Goal: Task Accomplishment & Management: Manage account settings

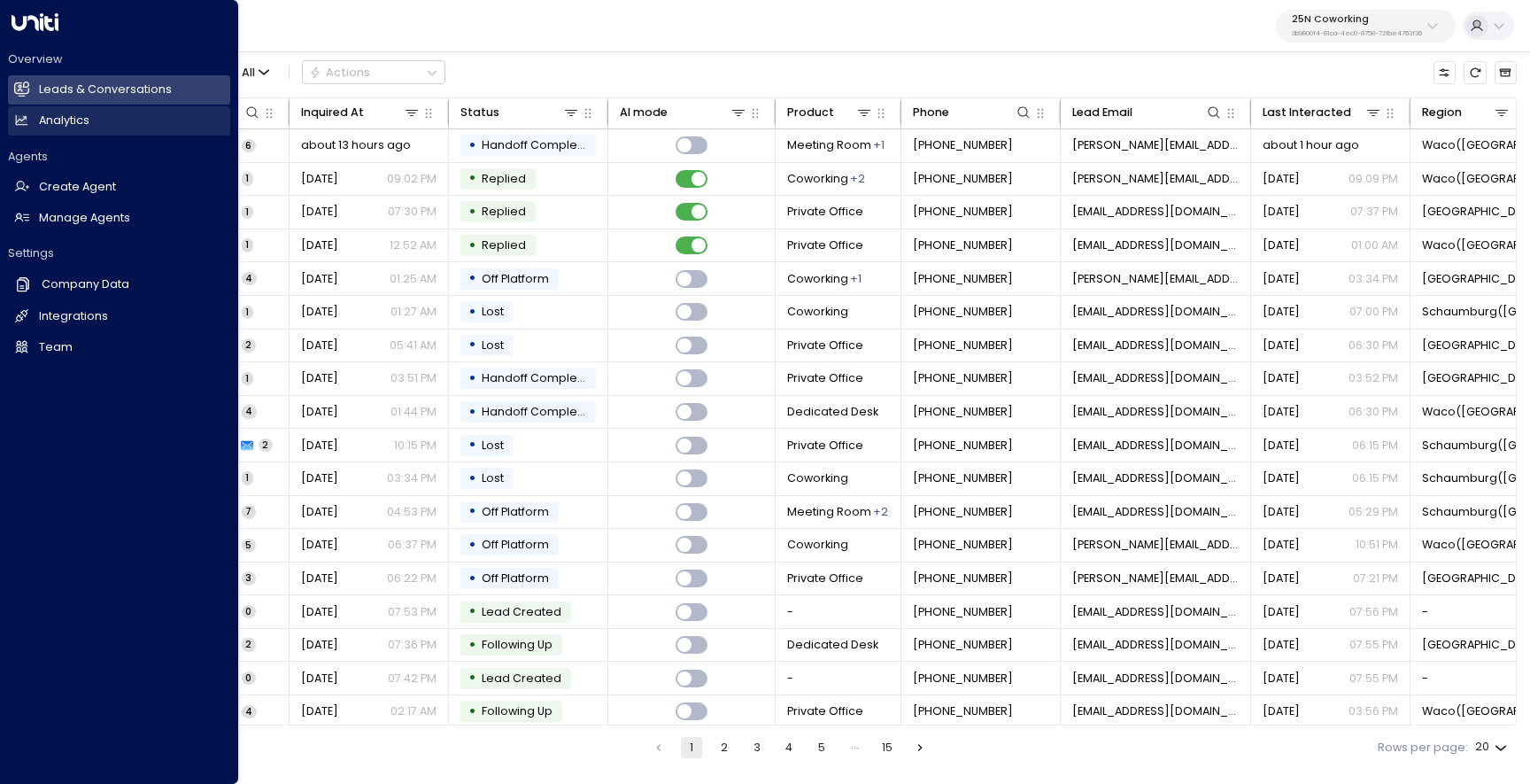
click at [105, 123] on link "Analytics Analytics" at bounding box center [119, 120] width 222 height 29
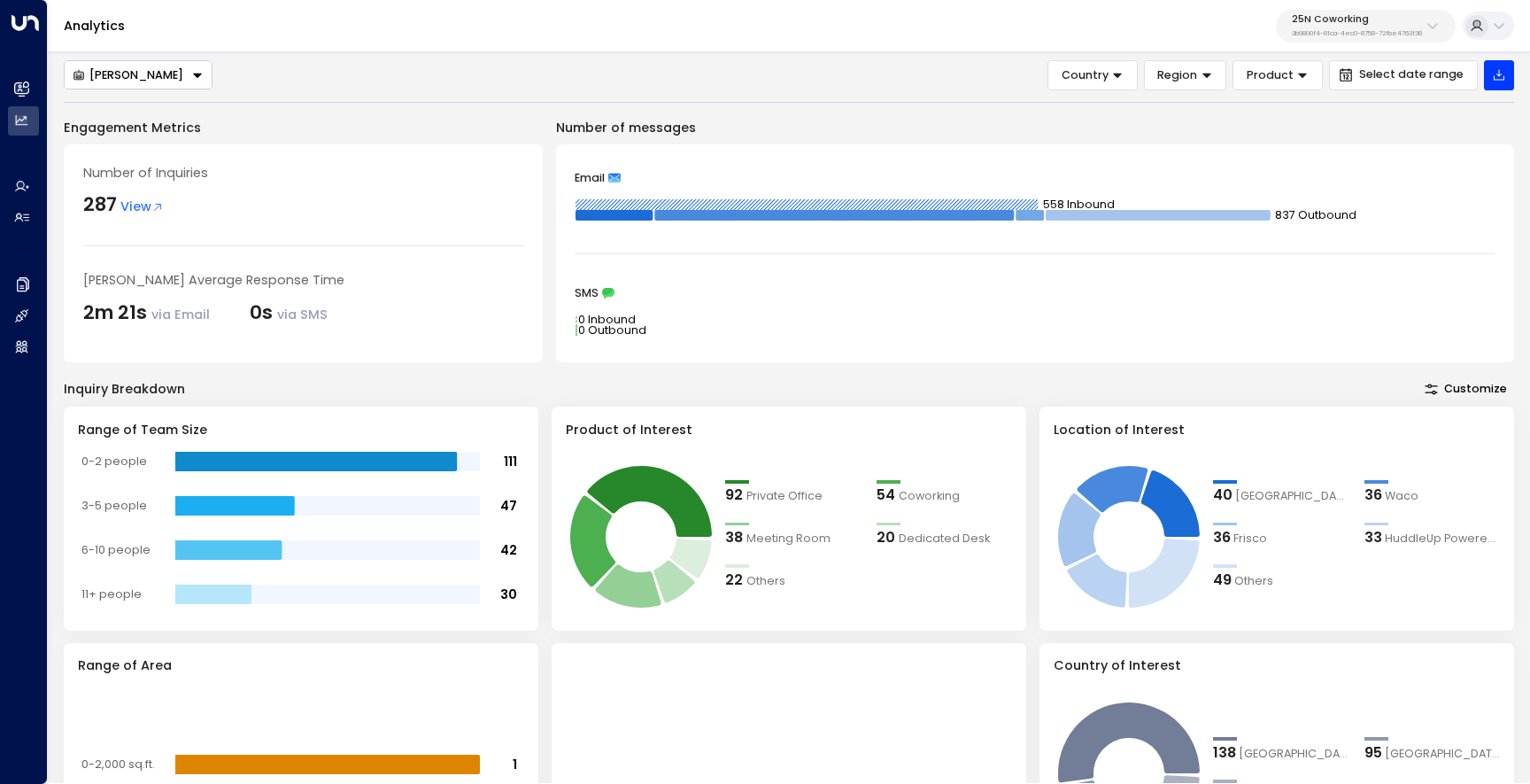
click at [1330, 36] on p "3b9800f4-81ca-4ec0-8758-72fbe4763f36" at bounding box center [1357, 33] width 130 height 7
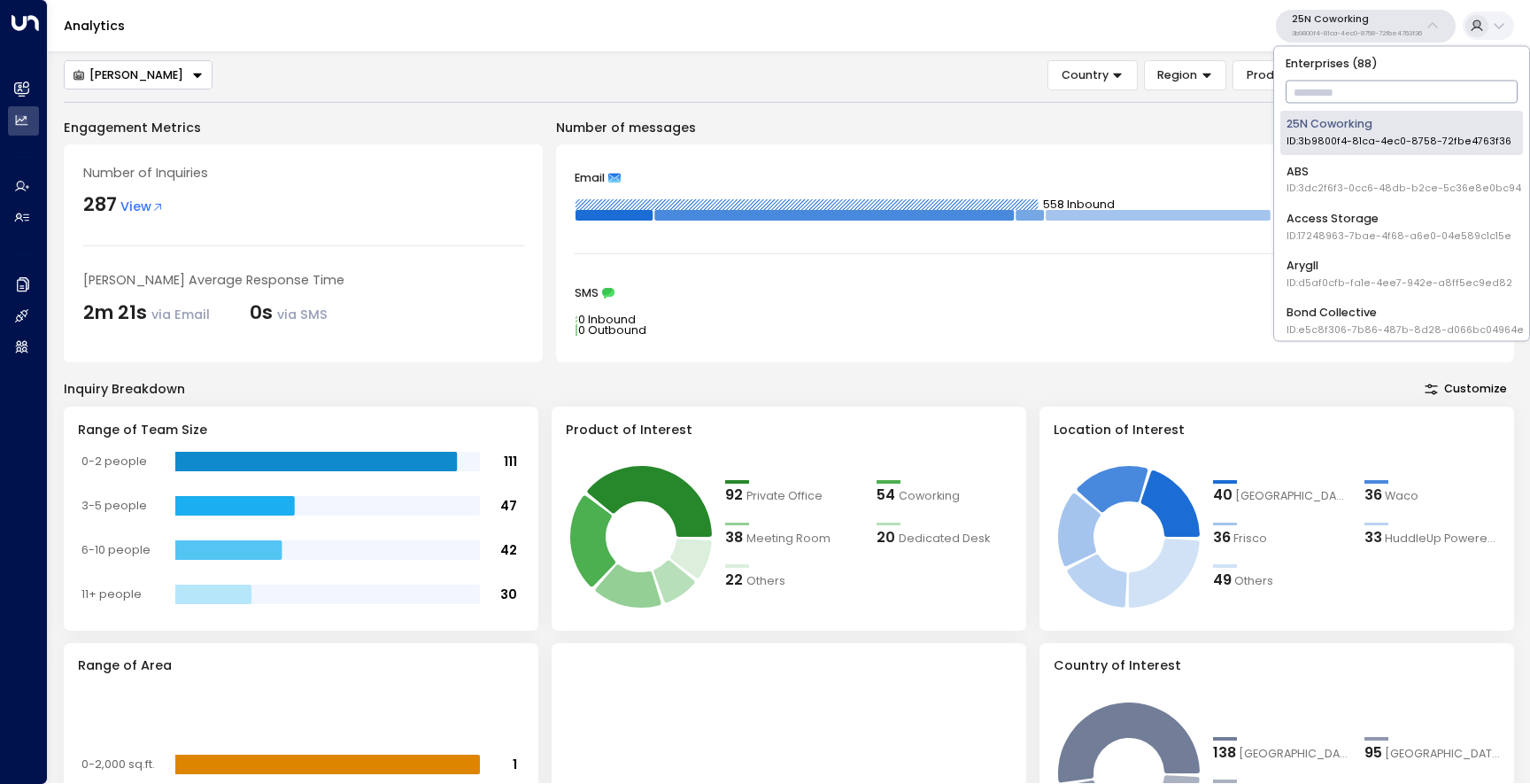
click at [1326, 101] on input "text" at bounding box center [1402, 92] width 233 height 31
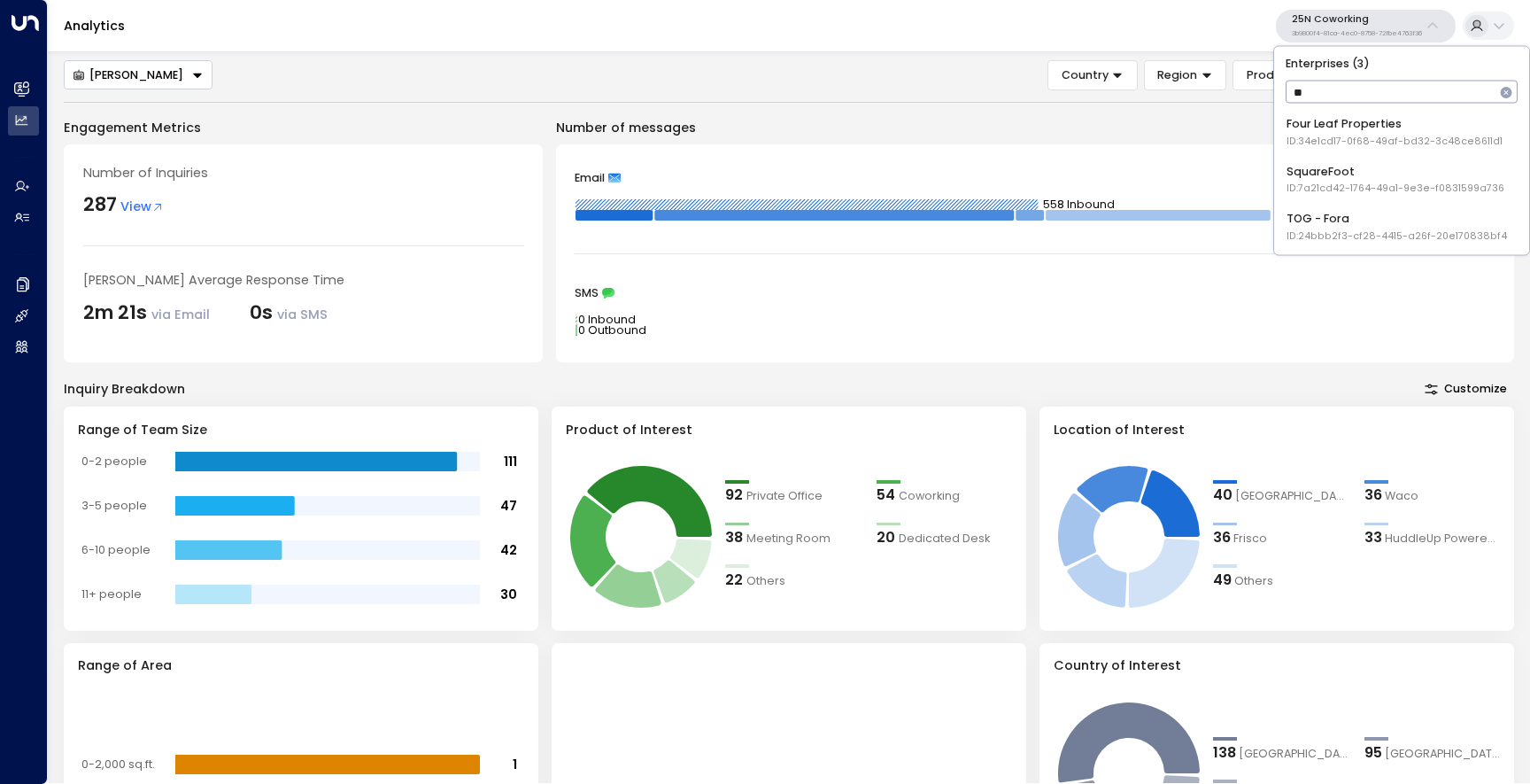
type input "***"
click at [1325, 125] on div "TOG - Fora ID: 24bbb2f3-cf28-4415-a26f-20e170838bf4" at bounding box center [1397, 132] width 220 height 33
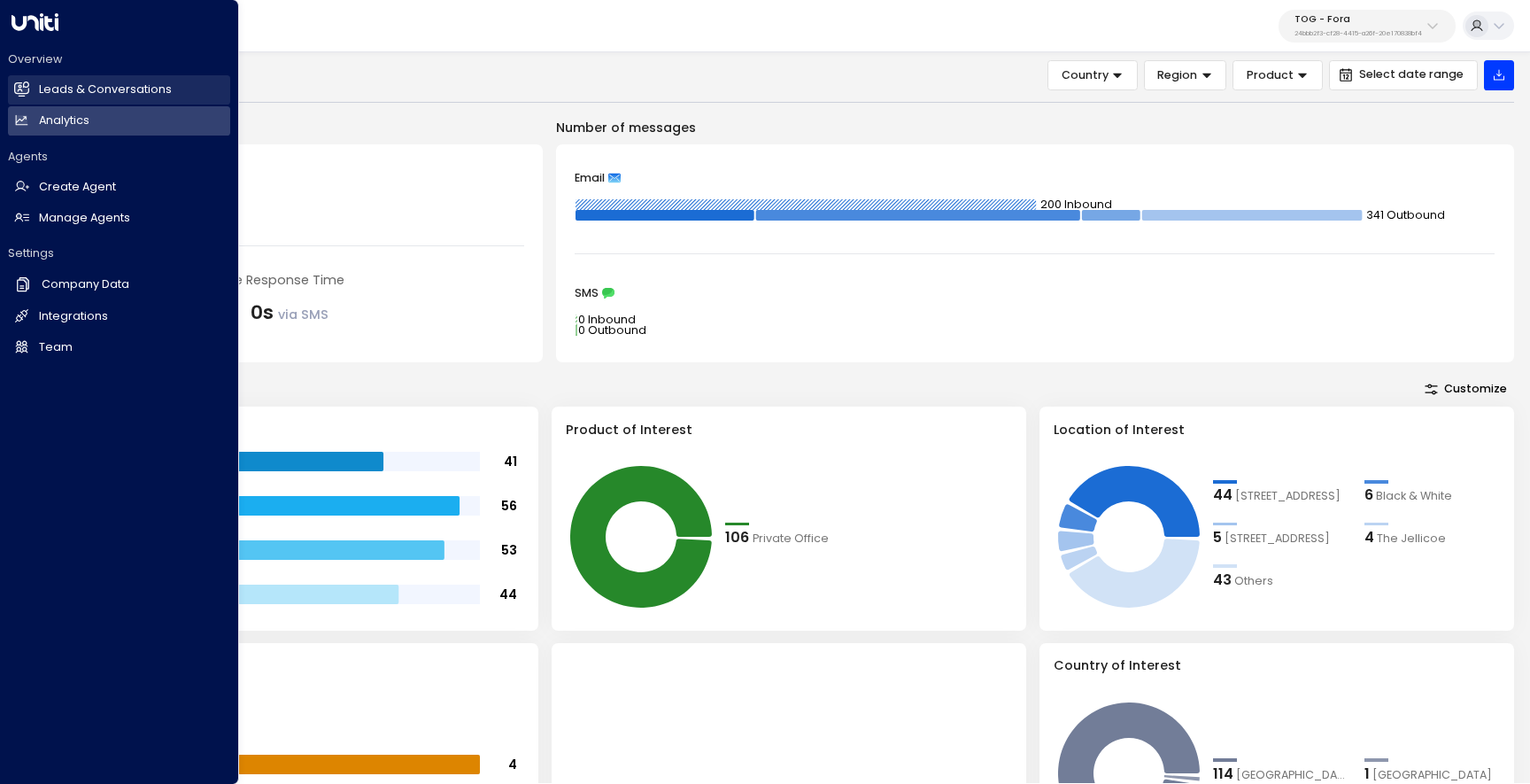
click at [32, 89] on link "Leads & Conversations Leads & Conversations" at bounding box center [119, 89] width 222 height 29
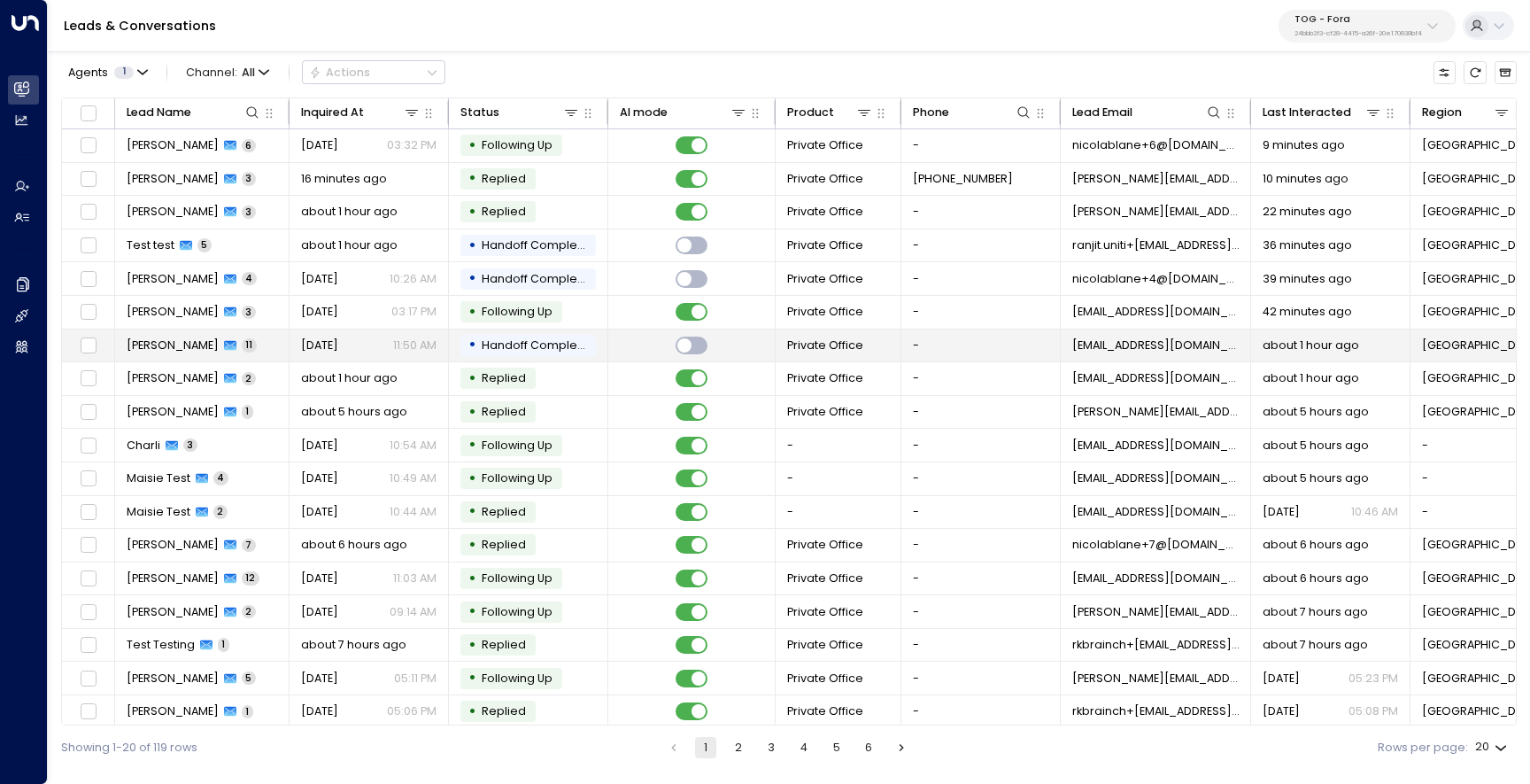
click at [168, 337] on span "Nicola Merry" at bounding box center [173, 345] width 92 height 16
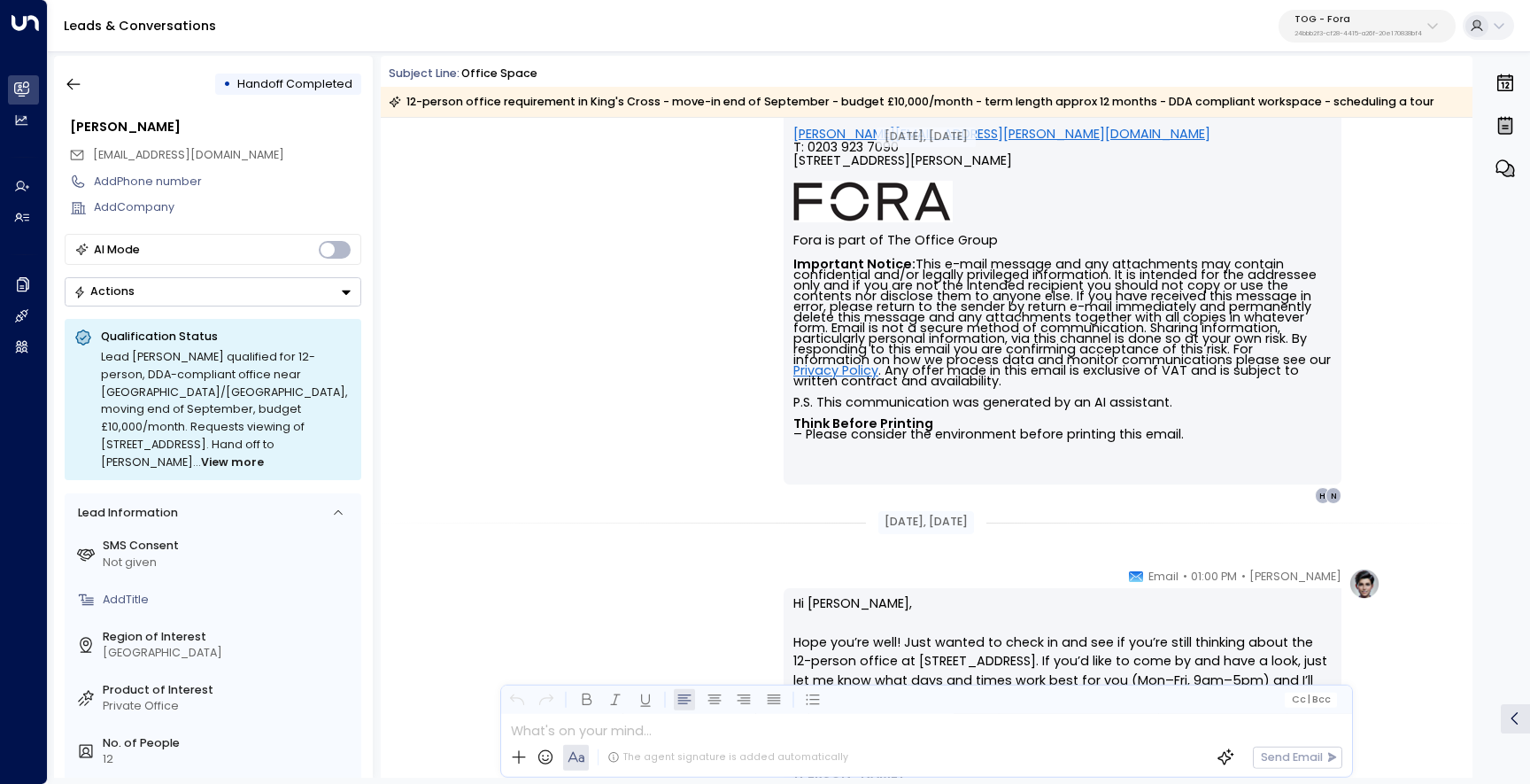
scroll to position [2647, 0]
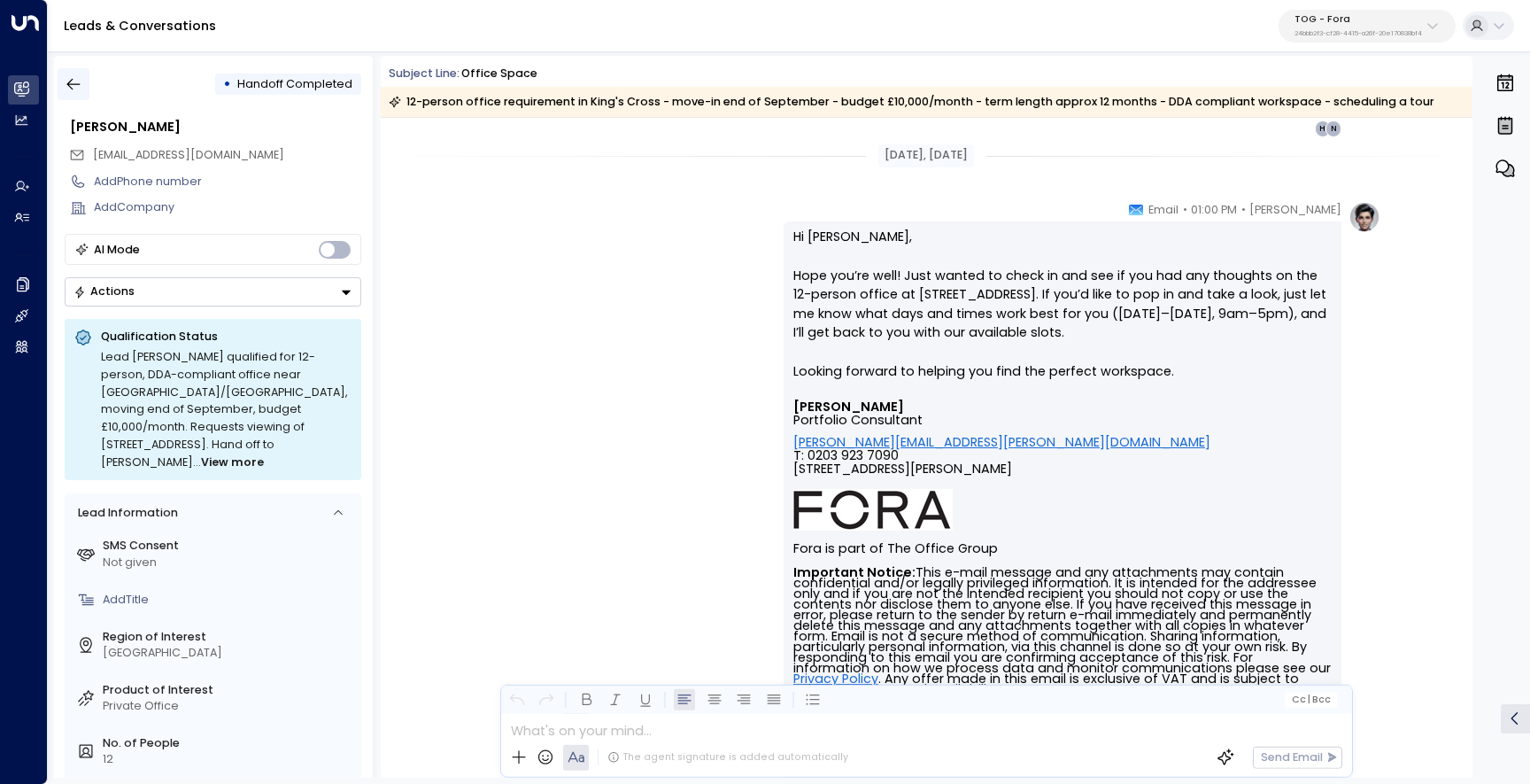
click at [88, 84] on button "button" at bounding box center [74, 84] width 32 height 32
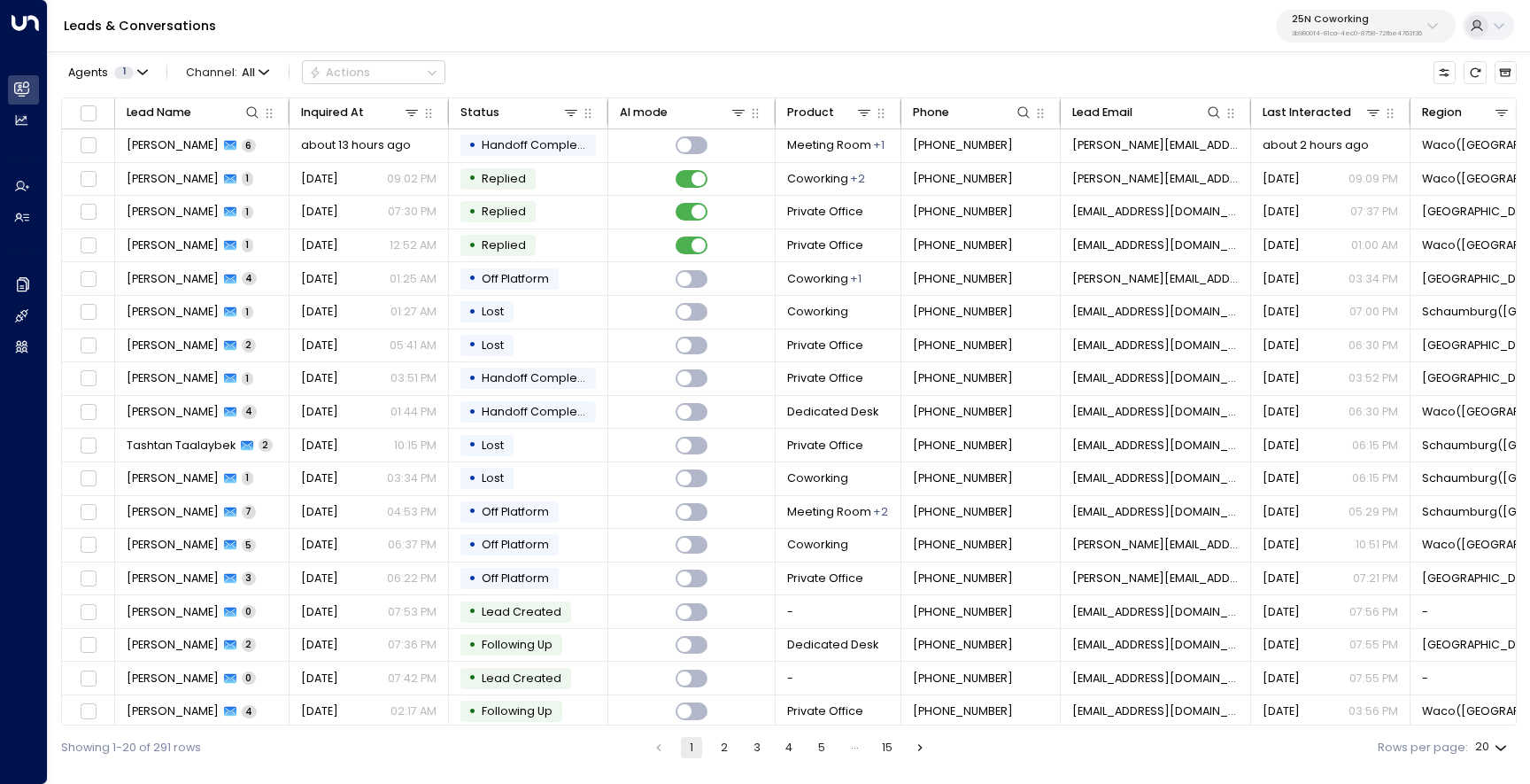
click at [1357, 35] on p "3b9800f4-81ca-4ec0-8758-72fbe4763f36" at bounding box center [1357, 33] width 130 height 7
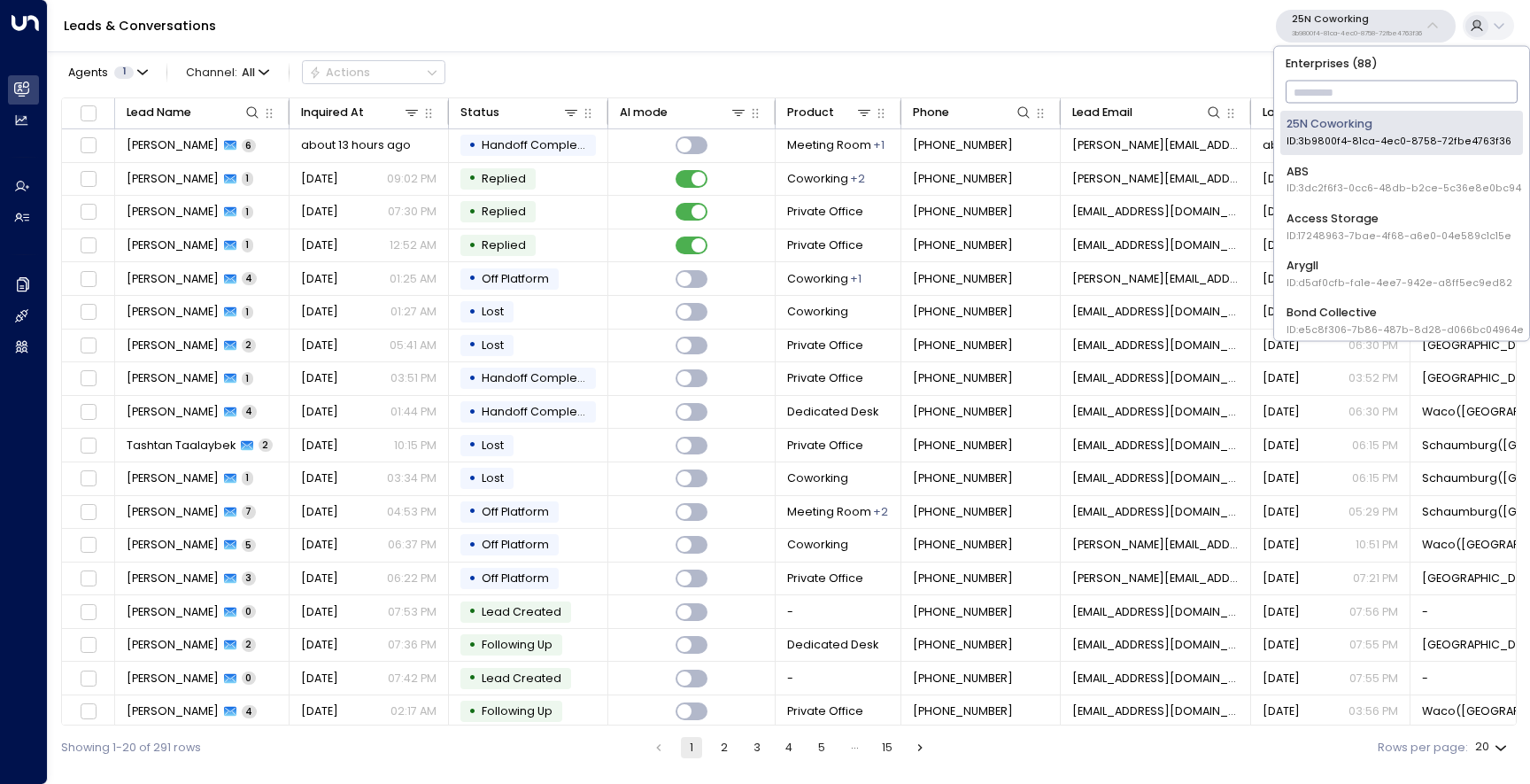
click at [1364, 87] on input "text" at bounding box center [1402, 92] width 233 height 31
type input "**"
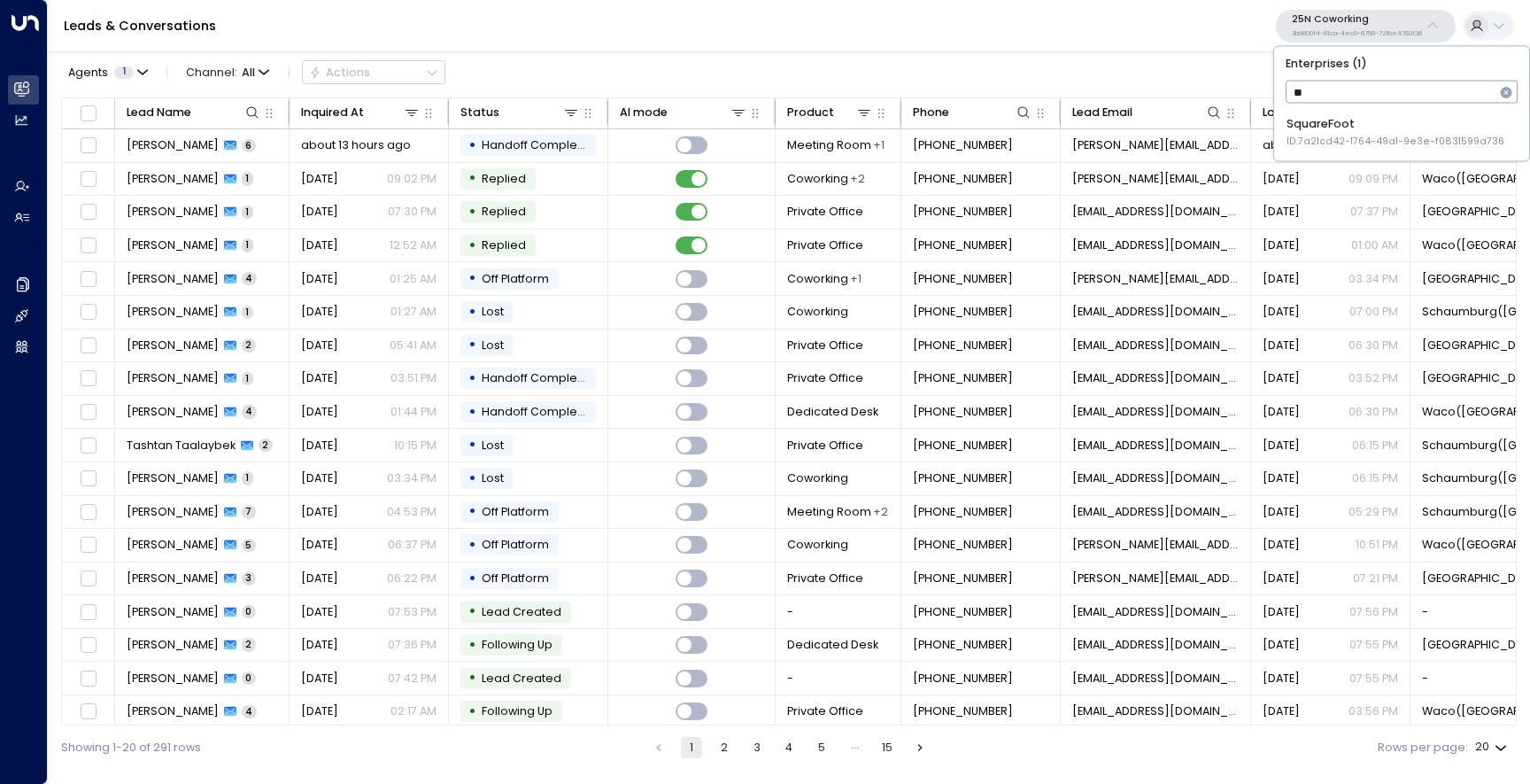
click at [1344, 122] on div "SquareFoot ID: 7a21cd42-1764-49a1-9e3e-f0831599a736" at bounding box center [1396, 132] width 218 height 33
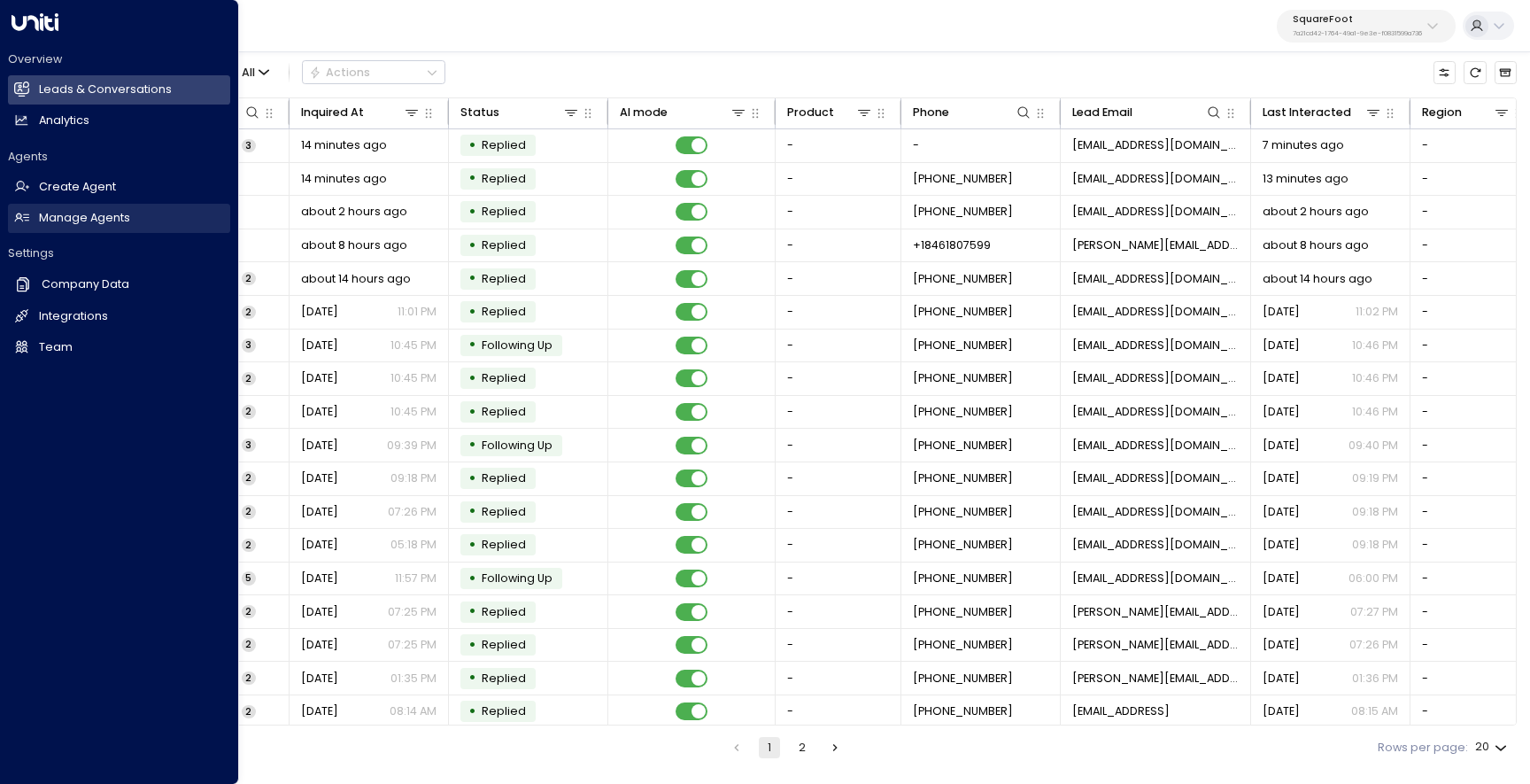
click at [40, 216] on h2 "Manage Agents" at bounding box center [84, 218] width 91 height 17
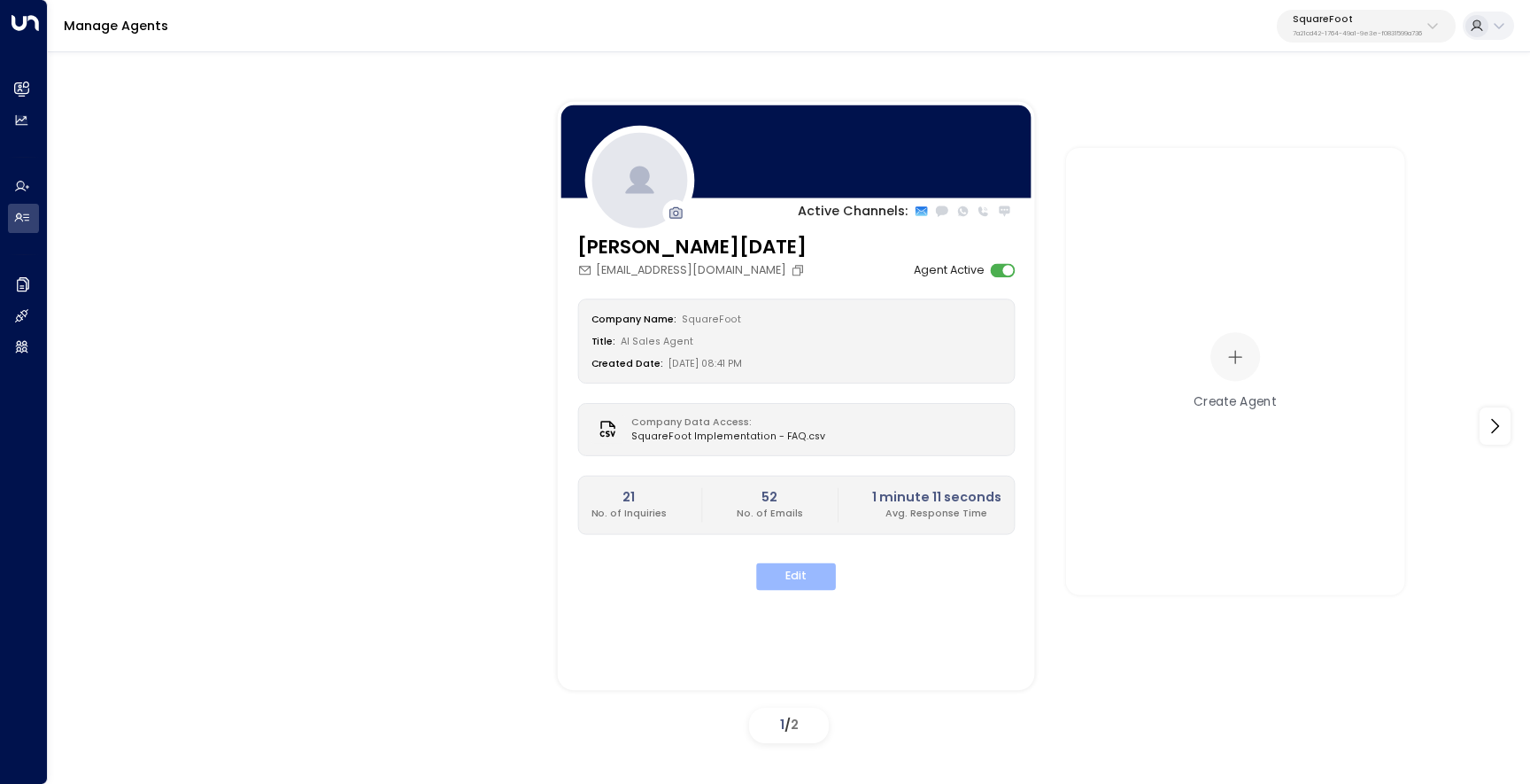
click at [795, 574] on button "Edit" at bounding box center [796, 575] width 80 height 27
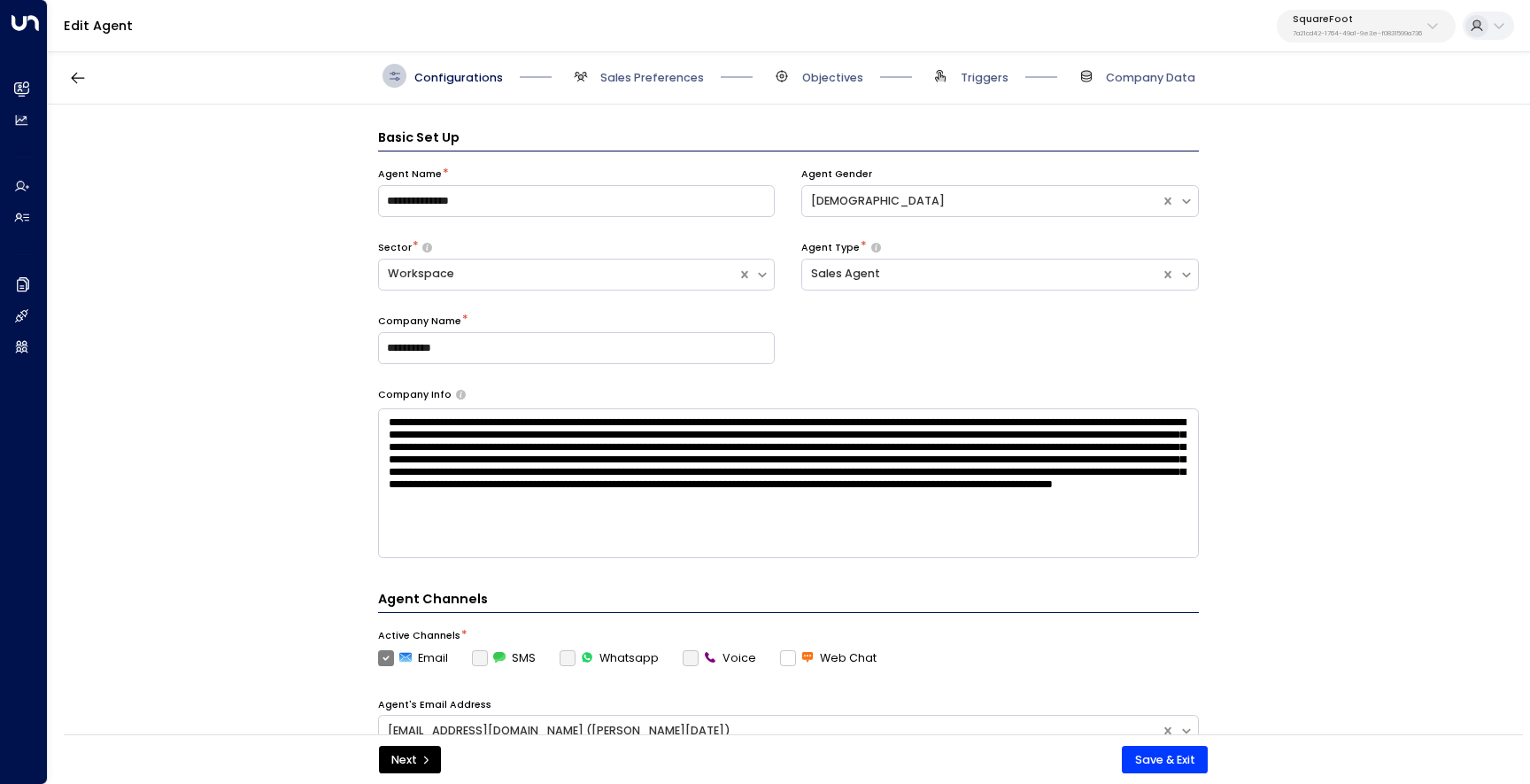
scroll to position [24, 0]
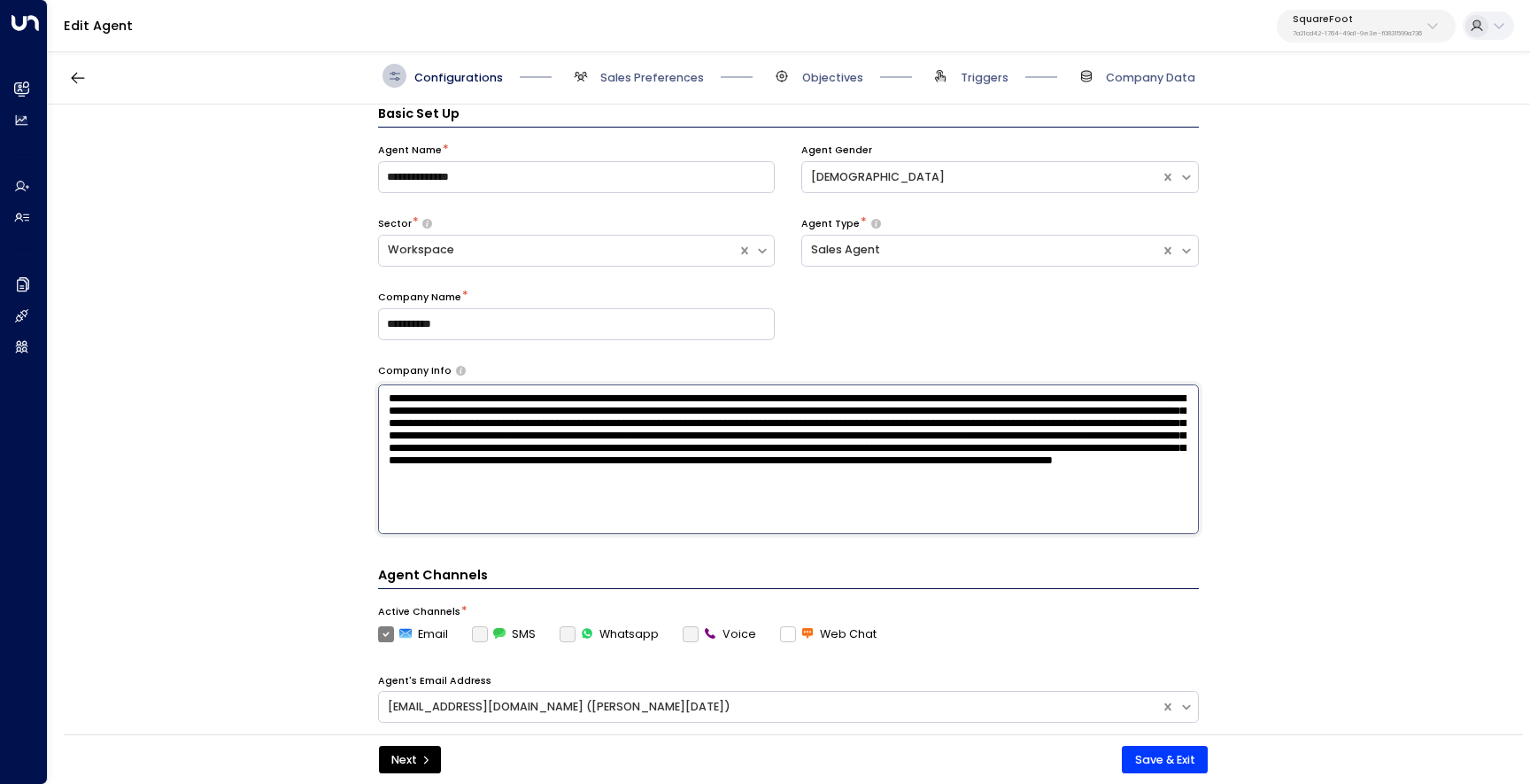
click at [874, 521] on textarea at bounding box center [788, 459] width 821 height 150
type textarea "**********"
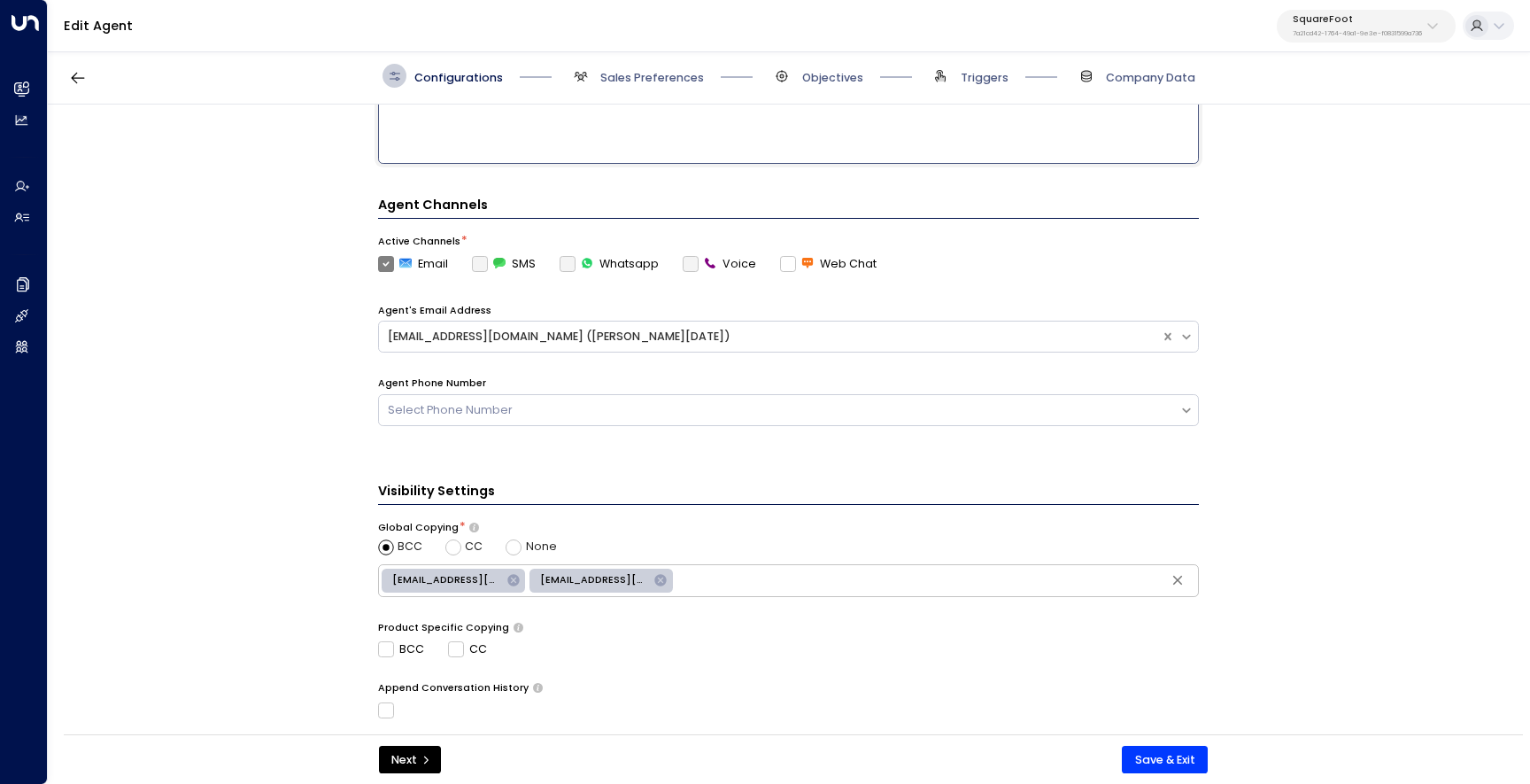
scroll to position [454, 0]
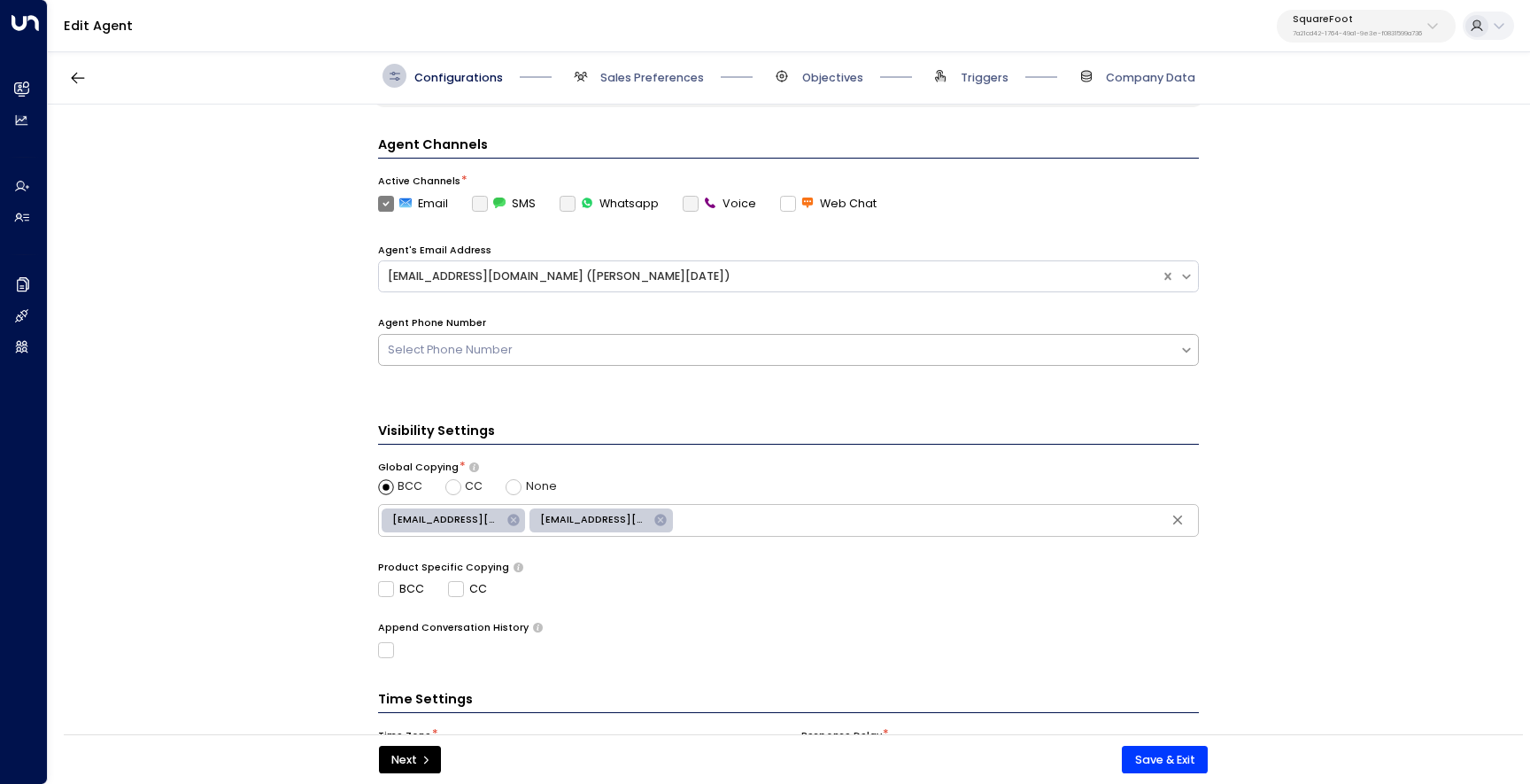
click at [629, 338] on div "Select Phone Number" at bounding box center [788, 350] width 821 height 32
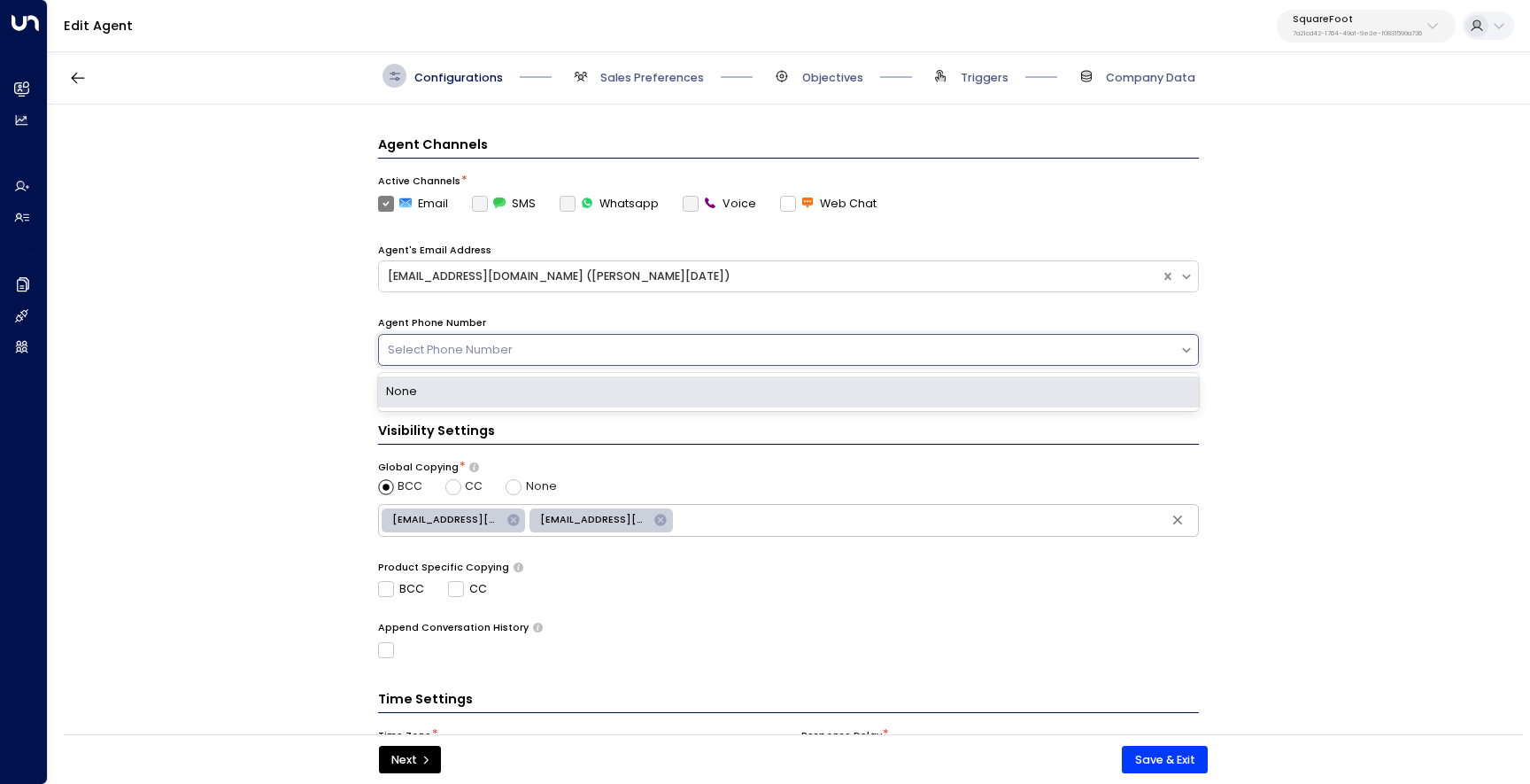
click at [629, 338] on div "Select Phone Number" at bounding box center [788, 350] width 821 height 32
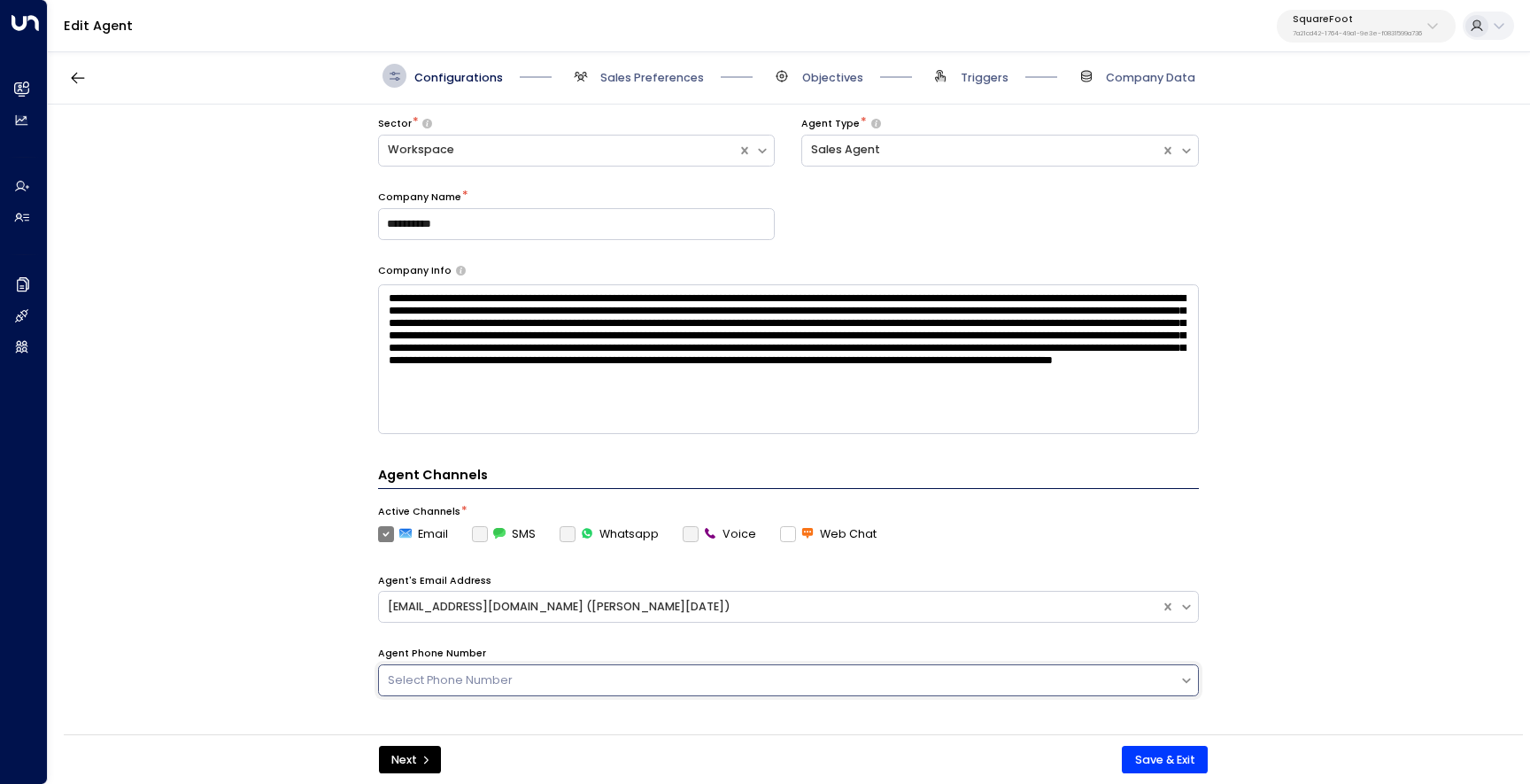
scroll to position [46, 0]
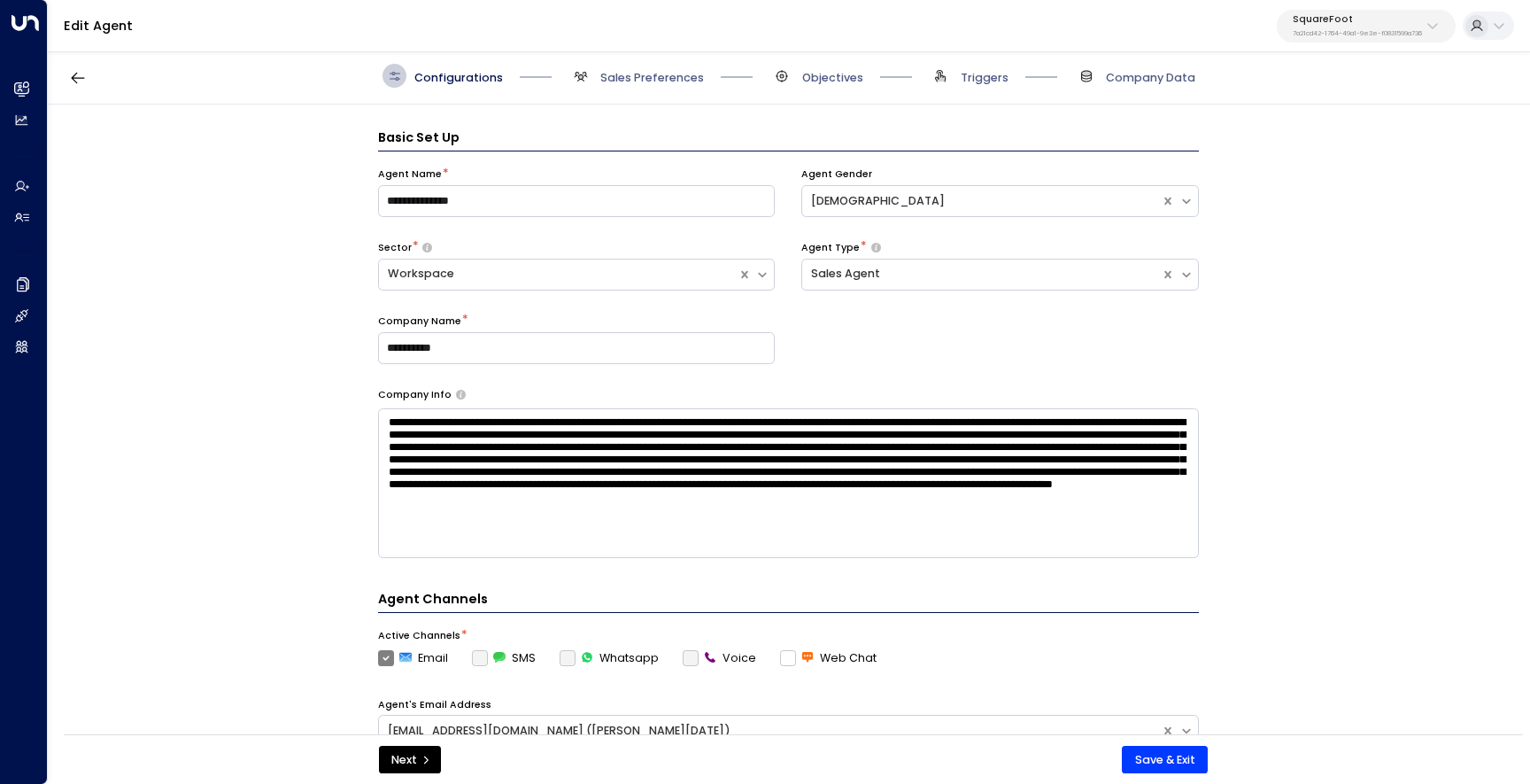
scroll to position [24, 0]
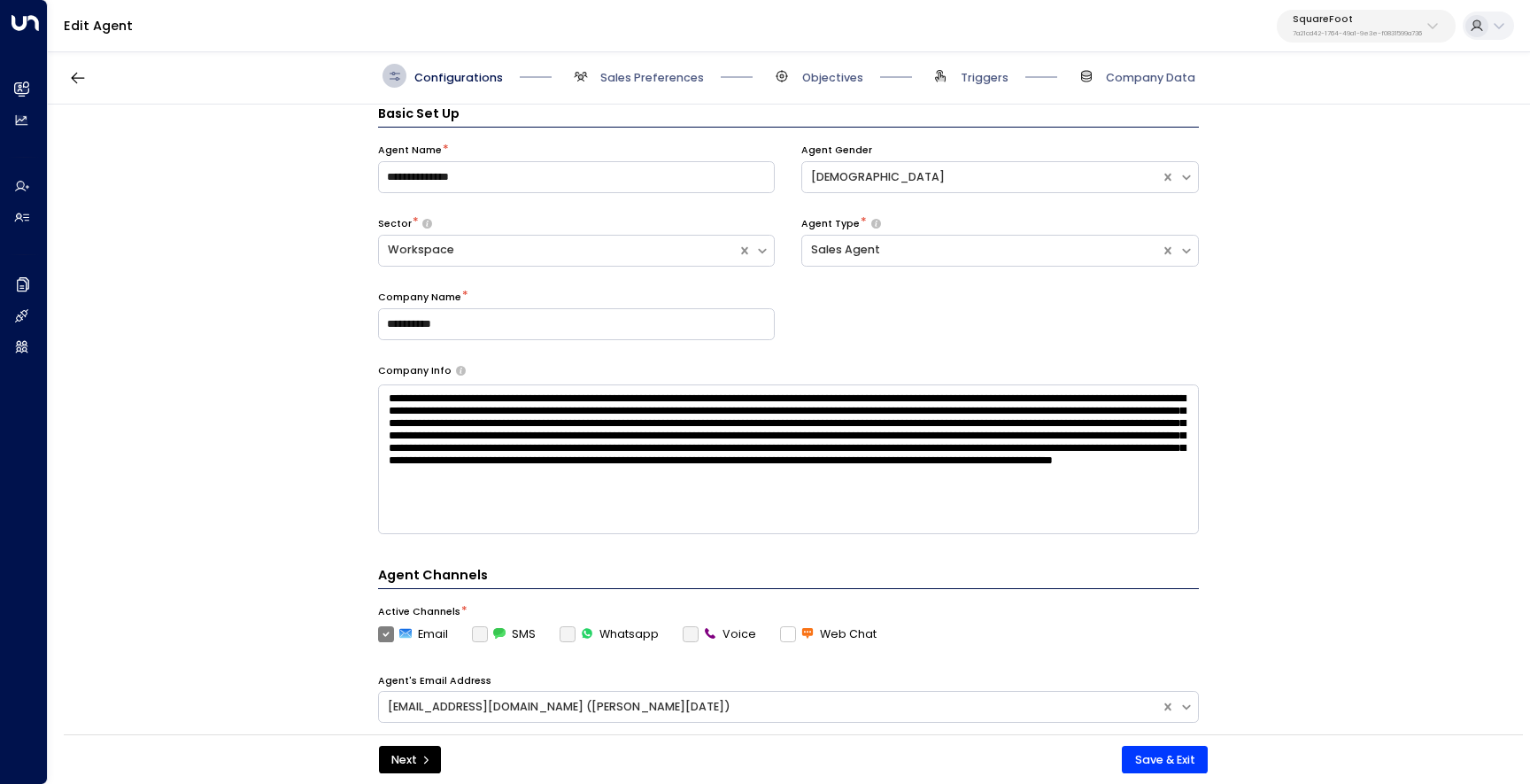
click at [926, 523] on textarea at bounding box center [788, 459] width 821 height 150
type textarea "**********"
click at [1165, 560] on div "**********" at bounding box center [788, 461] width 821 height 715
